Goal: Information Seeking & Learning: Learn about a topic

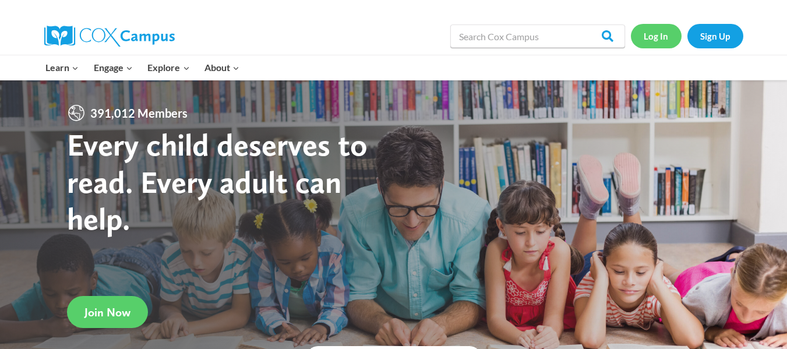
click at [644, 37] on link "Log In" at bounding box center [656, 36] width 51 height 24
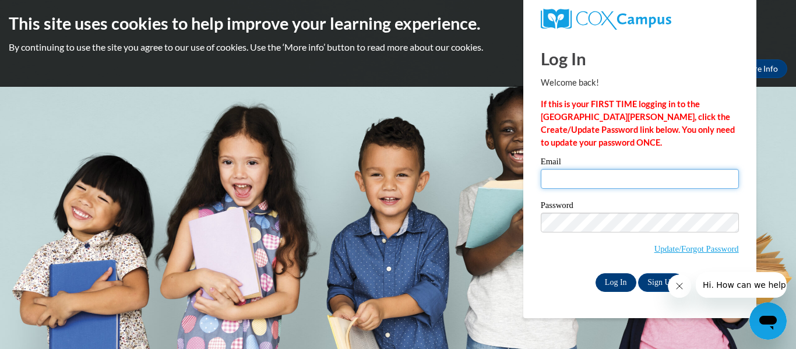
type input "aharmann@kusd.edu"
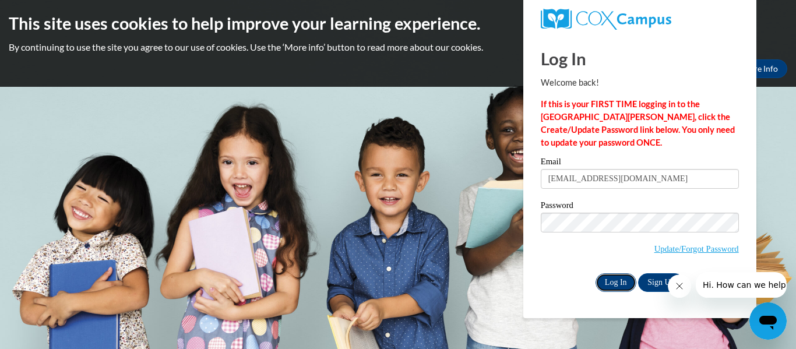
click at [620, 280] on input "Log In" at bounding box center [615, 282] width 41 height 19
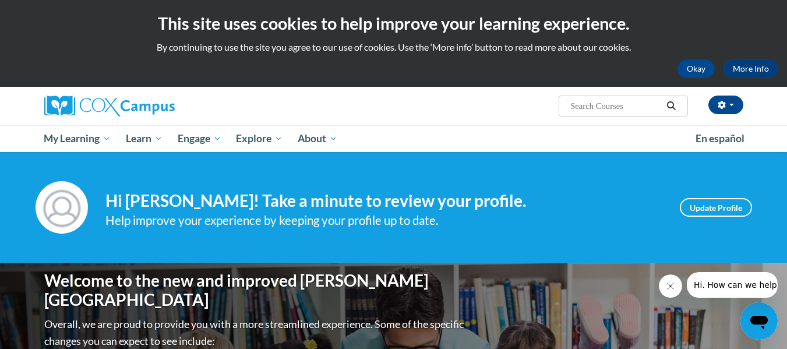
click at [584, 105] on input "Search..." at bounding box center [615, 106] width 93 height 14
type input "transforming story time"
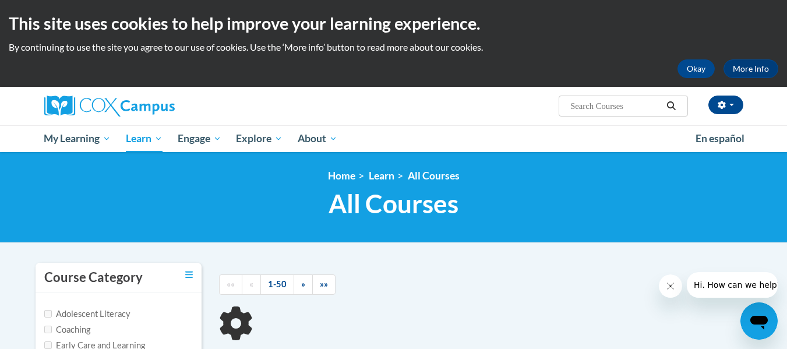
type input "transforming story time"
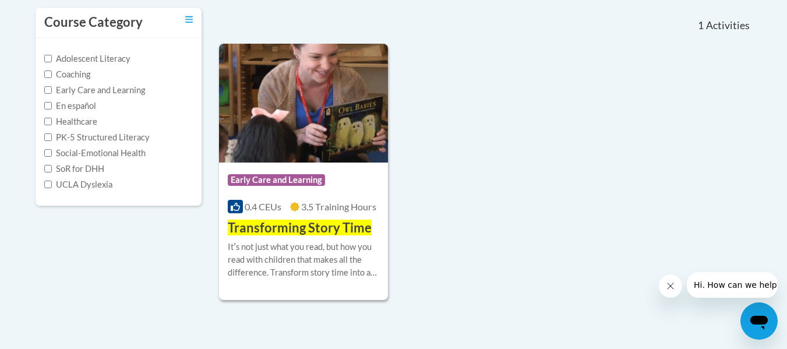
scroll to position [258, 0]
